Goal: Task Accomplishment & Management: Manage account settings

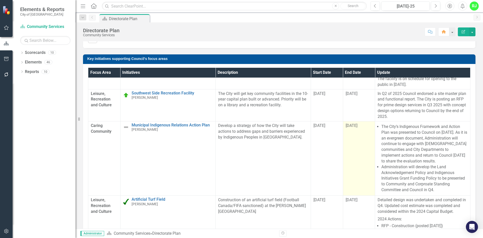
scroll to position [79, 0]
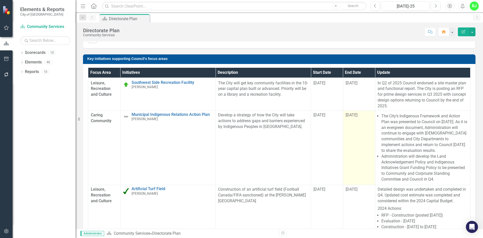
click at [349, 117] on span "[DATE]" at bounding box center [352, 115] width 12 height 5
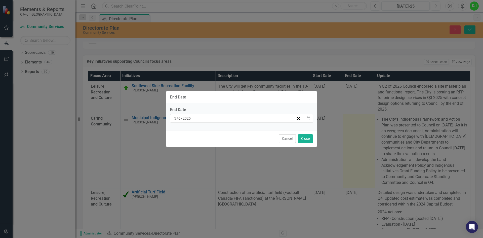
click at [285, 119] on div "[DATE]" at bounding box center [234, 118] width 123 height 5
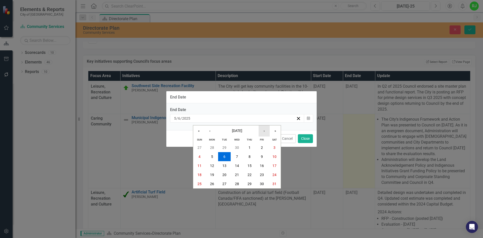
click at [263, 133] on button "›" at bounding box center [264, 130] width 11 height 11
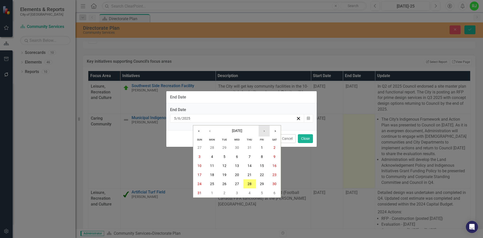
click at [263, 133] on button "›" at bounding box center [264, 130] width 11 height 11
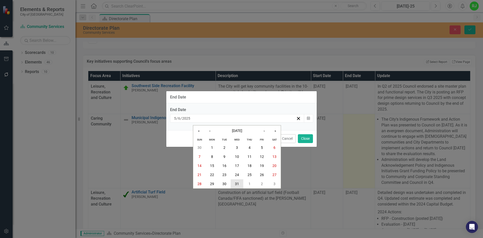
click at [240, 184] on button "31" at bounding box center [237, 183] width 13 height 9
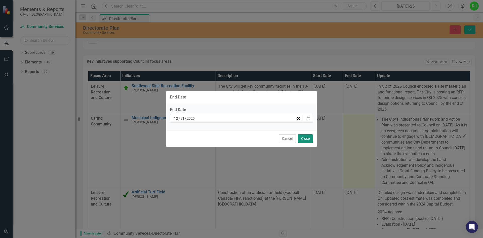
click at [301, 139] on button "Close" at bounding box center [305, 138] width 15 height 9
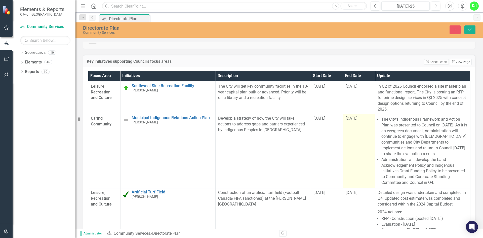
click at [355, 121] on span "[DATE]" at bounding box center [352, 118] width 12 height 5
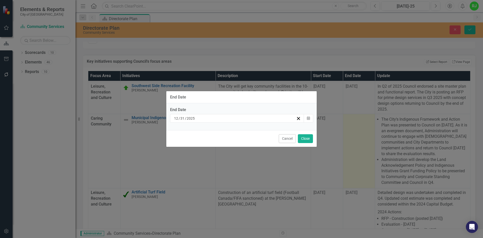
click at [280, 120] on div "[DATE]" at bounding box center [234, 118] width 123 height 5
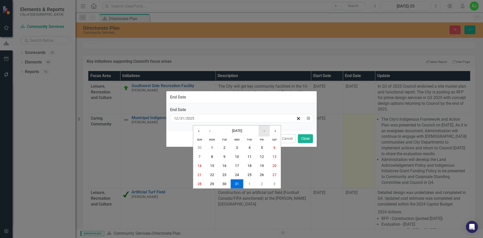
click at [264, 131] on button "›" at bounding box center [264, 130] width 11 height 11
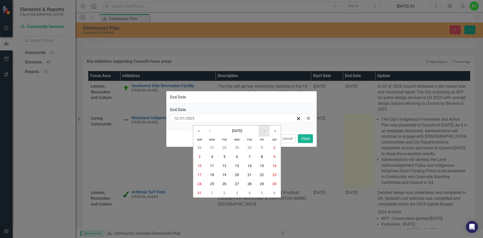
click at [264, 131] on button "›" at bounding box center [264, 130] width 11 height 11
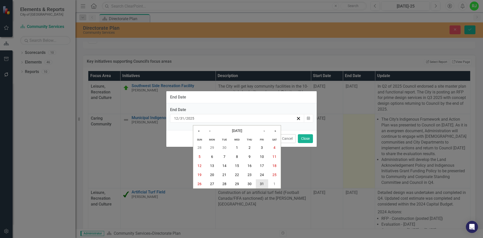
click at [263, 183] on abbr "31" at bounding box center [262, 184] width 4 height 4
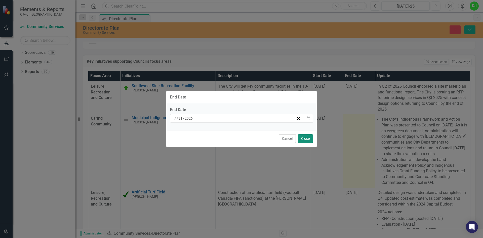
click at [305, 137] on button "Close" at bounding box center [305, 138] width 15 height 9
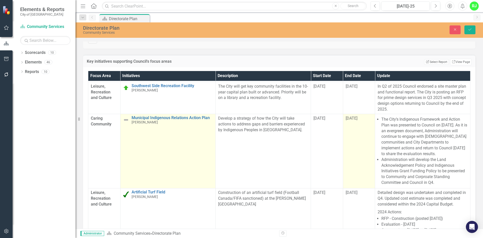
click at [126, 123] on img at bounding box center [126, 120] width 6 height 6
click at [127, 123] on img at bounding box center [128, 120] width 6 height 6
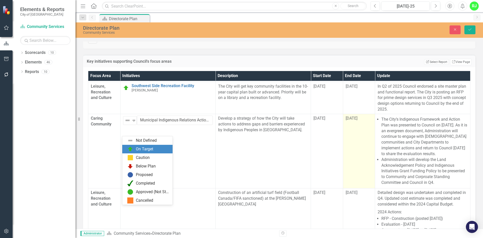
click at [144, 149] on div "On Target" at bounding box center [144, 149] width 17 height 6
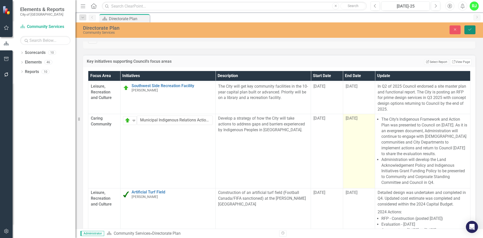
click at [473, 31] on button "Save" at bounding box center [470, 29] width 11 height 9
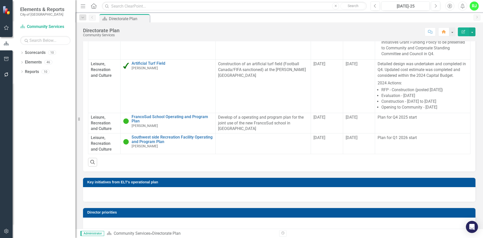
scroll to position [303, 0]
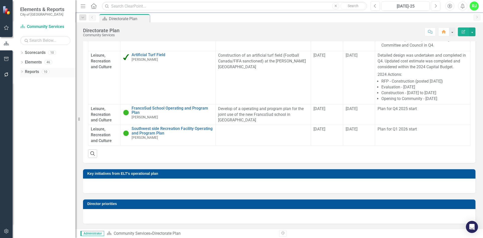
click at [21, 71] on icon "Dropdown" at bounding box center [22, 72] width 4 height 3
click at [38, 97] on div "Departmental Action Plan" at bounding box center [51, 98] width 49 height 5
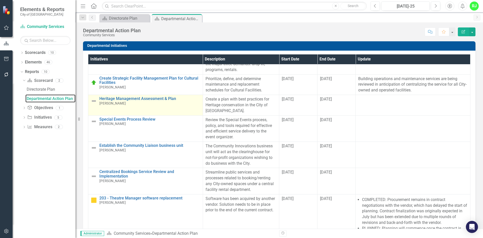
scroll to position [25, 0]
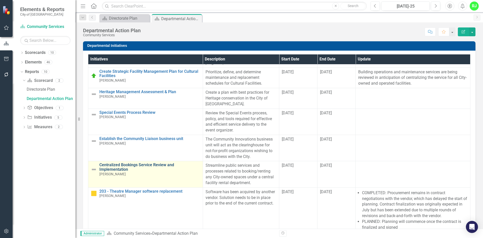
click at [138, 164] on link "Centralized Bookings Service Review and Implementation" at bounding box center [149, 167] width 101 height 9
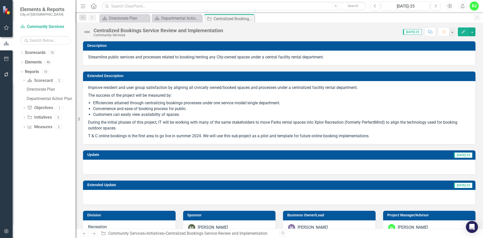
checkbox input "true"
click at [142, 165] on div at bounding box center [279, 167] width 393 height 15
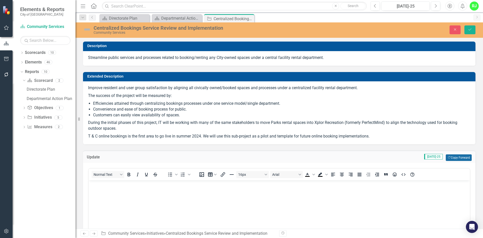
click at [453, 157] on button "Copy Forward Copy Forward" at bounding box center [459, 157] width 26 height 7
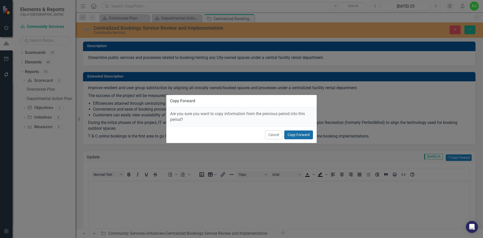
click at [292, 134] on button "Copy Forward" at bounding box center [298, 134] width 29 height 9
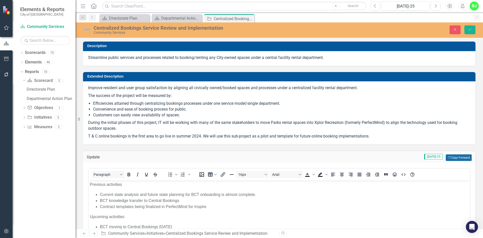
scroll to position [50, 0]
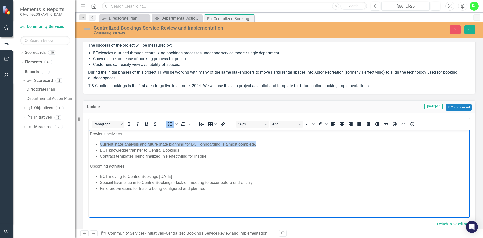
drag, startPoint x: 260, startPoint y: 143, endPoint x: 169, endPoint y: 271, distance: 156.6
click at [89, 143] on html "Previous activities Current state analysis and future state planning for BCT on…" at bounding box center [280, 168] width 382 height 76
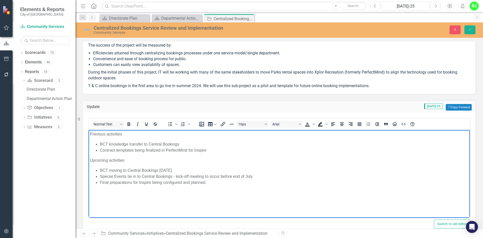
click at [209, 147] on li "Contract templates being finalized in PerfectMind for Inspire" at bounding box center [284, 150] width 369 height 6
click at [209, 141] on li "BCT knowledge transfer to Central Bookings" at bounding box center [284, 144] width 369 height 6
click at [107, 143] on li "BCT knowledge transfer to Central Bookings." at bounding box center [284, 144] width 369 height 6
click at [111, 143] on li "BCLT switch over to Central Bookings on [DATE]. knowledge transfer to Central B…" at bounding box center [284, 144] width 369 height 6
click at [220, 143] on li "BCLT successfully switched over to Central Bookings on [DATE]. knowledge transf…" at bounding box center [284, 144] width 369 height 6
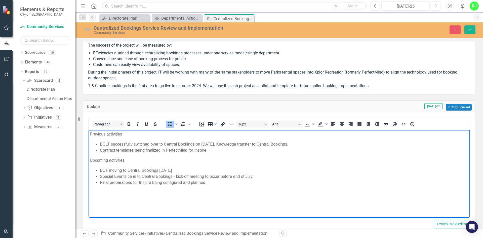
drag, startPoint x: 255, startPoint y: 144, endPoint x: 291, endPoint y: 142, distance: 35.8
click at [291, 142] on li "BCLT successfully switched over to Central Bookings on [DATE]. Knowledge transf…" at bounding box center [284, 144] width 369 height 6
drag, startPoint x: 210, startPoint y: 151, endPoint x: 108, endPoint y: 151, distance: 102.2
click at [108, 151] on li "Contract templates being finalized in PerfectMind for Inspire" at bounding box center [284, 150] width 369 height 6
drag, startPoint x: 177, startPoint y: 168, endPoint x: 90, endPoint y: 165, distance: 87.4
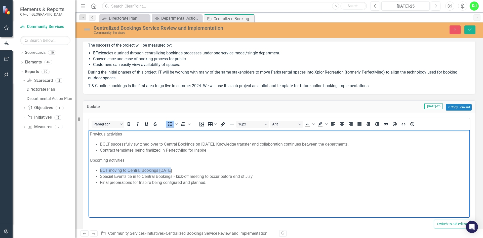
click at [90, 165] on body "Previous activities BCLT successfully switched over to Central Bookings on [DAT…" at bounding box center [280, 168] width 382 height 76
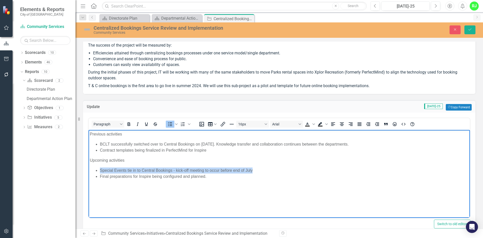
drag, startPoint x: 253, startPoint y: 170, endPoint x: 100, endPoint y: 163, distance: 153.9
click at [100, 163] on body "Previous activities BCLT successfully switched over to Central Bookings on [DAT…" at bounding box center [280, 168] width 382 height 76
click at [210, 151] on li "Contract templates being finalized in PerfectMind for Inspire" at bounding box center [284, 150] width 369 height 6
click at [358, 143] on li "BCLT successfully switched over to Central Bookings on [DATE]. Knowledge transf…" at bounding box center [284, 144] width 369 height 6
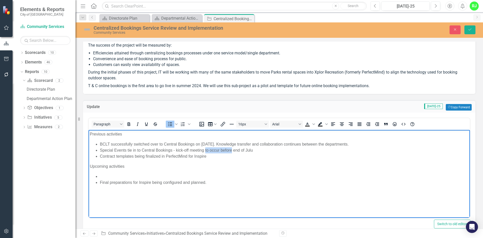
drag, startPoint x: 205, startPoint y: 150, endPoint x: 231, endPoint y: 151, distance: 26.2
click at [231, 151] on li "Special Events tie in to Central Bookings - kick-off meeting to occur before en…" at bounding box center [284, 150] width 369 height 6
drag, startPoint x: 250, startPoint y: 151, endPoint x: 225, endPoint y: 151, distance: 24.7
click at [225, 151] on li "Special Events tie in to Central Bookings - kick-off meeting took place end of …" at bounding box center [284, 150] width 369 height 6
click at [120, 177] on li "Rich Text Area. Press ALT-0 for help." at bounding box center [284, 176] width 369 height 6
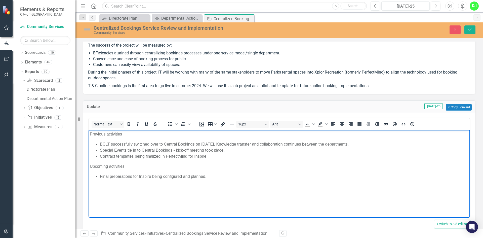
click at [227, 148] on li "Special Events tie in to Central Bookings - kick-off meeting took place." at bounding box center [284, 150] width 369 height 6
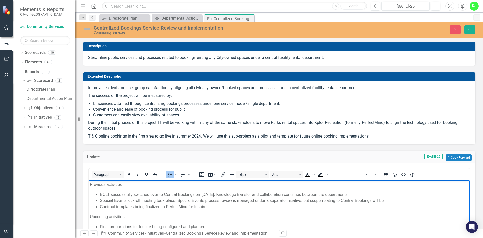
scroll to position [50, 0]
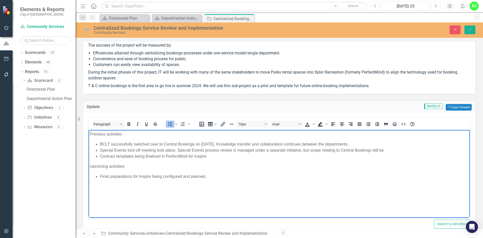
click at [209, 177] on li "Final preparations for Inspire being configured and planned." at bounding box center [284, 176] width 369 height 6
drag, startPoint x: 209, startPoint y: 180, endPoint x: 213, endPoint y: 177, distance: 5.2
click at [209, 180] on body "Previous activities BCLT successfully switched over to Central Bookings on Augu…" at bounding box center [280, 168] width 382 height 76
click at [98, 175] on ul "Final preparations for Inspire being configured and planned." at bounding box center [279, 176] width 379 height 6
drag, startPoint x: 357, startPoint y: 145, endPoint x: 219, endPoint y: 141, distance: 138.0
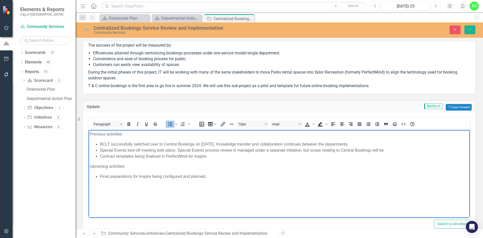
click at [219, 141] on li "BCLT successfully switched over to Central Bookings on [DATE]. Knowledge transf…" at bounding box center [284, 144] width 369 height 6
click at [100, 174] on li "Final preparations for Inspire being configured and planned." at bounding box center [284, 176] width 369 height 6
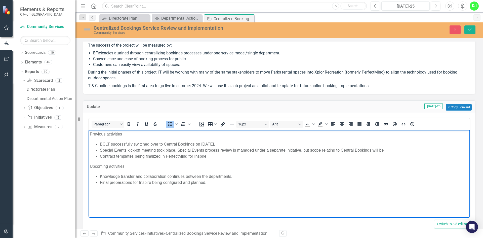
click at [166, 175] on li "Knowledge transfer and collaboration continues between the departments." at bounding box center [284, 176] width 369 height 6
drag, startPoint x: 277, startPoint y: 177, endPoint x: 322, endPoint y: 173, distance: 44.8
click at [322, 173] on body "Previous activities BCLT successfully switched over to Central Bookings on Augu…" at bounding box center [280, 168] width 382 height 76
click at [258, 179] on li "Knowledge transfer and collaboration between BCLT and Central Bookings departme…" at bounding box center [284, 176] width 369 height 6
click at [255, 180] on li "Final preparations for Inspire being configured and planned." at bounding box center [284, 182] width 369 height 6
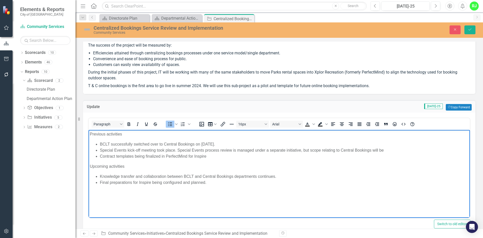
click at [397, 149] on li "Special Events kick-off meeting took place. Special Events process review is ma…" at bounding box center [284, 150] width 369 height 6
click at [217, 155] on li "Contract templates being finalized in PerfectMind for Inspire" at bounding box center [284, 156] width 369 height 6
drag, startPoint x: 99, startPoint y: 156, endPoint x: 215, endPoint y: 156, distance: 115.3
click at [215, 156] on ul "BCLT successfully switched over to Central Bookings on August 5. Special Events…" at bounding box center [279, 150] width 379 height 18
click at [223, 159] on body "Previous activities BCLT successfully switched over to Central Bookings on Augu…" at bounding box center [280, 168] width 382 height 76
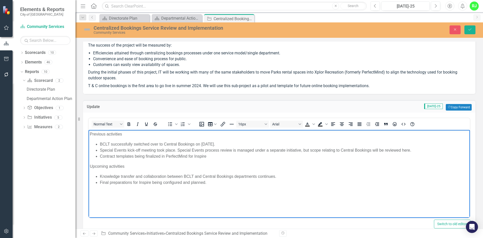
click at [214, 156] on li "Contract templates being finalized in PerfectMind for Inspire" at bounding box center [284, 156] width 369 height 6
click at [138, 155] on li "Contract templates being finalized in PerfectMind for Inspire" at bounding box center [284, 156] width 369 height 6
click at [195, 152] on li "Special Events kick-off meeting took place. Special Events process review is ma…" at bounding box center [284, 150] width 369 height 6
click at [202, 154] on li "Contract templates finalized in PerfectMind for Inspire" at bounding box center [284, 156] width 369 height 6
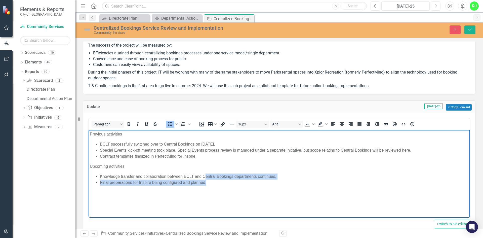
drag, startPoint x: 286, startPoint y: 181, endPoint x: 206, endPoint y: 171, distance: 80.2
click at [206, 171] on body "Previous activities BCLT successfully switched over to Central Bookings on Augu…" at bounding box center [280, 168] width 382 height 76
click at [210, 180] on li "Final preparations for Inspire being configured and planned." at bounding box center [284, 182] width 369 height 6
click at [225, 179] on li "Final preparations for Inspire being configured and planned." at bounding box center [284, 182] width 369 height 6
click at [224, 182] on li "Final preparations for Inspire being configured and planned." at bounding box center [284, 182] width 369 height 6
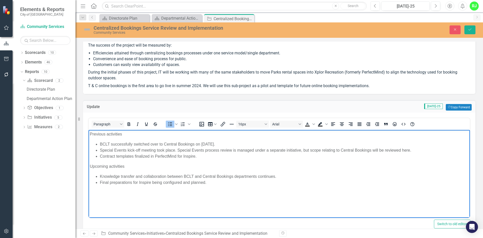
click at [200, 158] on li "Contract templates finalized in PerfectMind for Inspire." at bounding box center [284, 156] width 369 height 6
click at [214, 187] on body "Previous activities BCLT successfully switched over to Central Bookings on Augu…" at bounding box center [280, 168] width 382 height 76
drag, startPoint x: 204, startPoint y: 175, endPoint x: 184, endPoint y: 172, distance: 19.9
click at [184, 172] on body "Previous activities BCLT successfully switched over to Central Bookings on Augu…" at bounding box center [280, 168] width 382 height 76
click at [188, 175] on li "Knowledge transfer and collaboration between BCLT and Central Bookings departme…" at bounding box center [284, 176] width 369 height 6
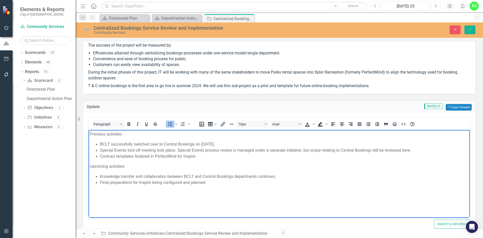
drag, startPoint x: 249, startPoint y: 175, endPoint x: 247, endPoint y: 181, distance: 6.2
click at [249, 175] on li "Knowledge transfer and collaboration between BCLT and Central Bookings departme…" at bounding box center [284, 176] width 369 height 6
click at [246, 183] on li "Final preparations for Inspire being configured and planned." at bounding box center [284, 182] width 369 height 6
drag, startPoint x: 265, startPoint y: 189, endPoint x: 212, endPoint y: 180, distance: 53.5
click at [212, 180] on ul "Knowledge transfer and collaboration between BCLT and Central Bookings departme…" at bounding box center [279, 182] width 379 height 18
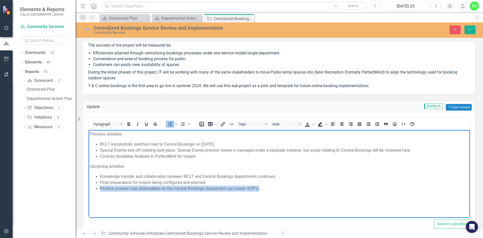
click at [212, 180] on li "Final preparations for Inspire being configured and planned." at bounding box center [284, 182] width 369 height 6
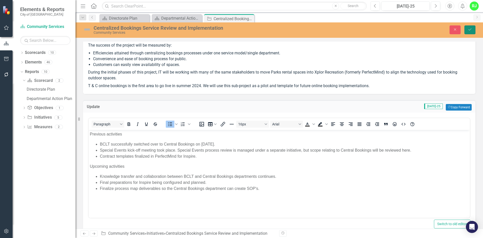
click at [470, 28] on icon "Save" at bounding box center [470, 30] width 5 height 4
